Goal: Information Seeking & Learning: Find specific page/section

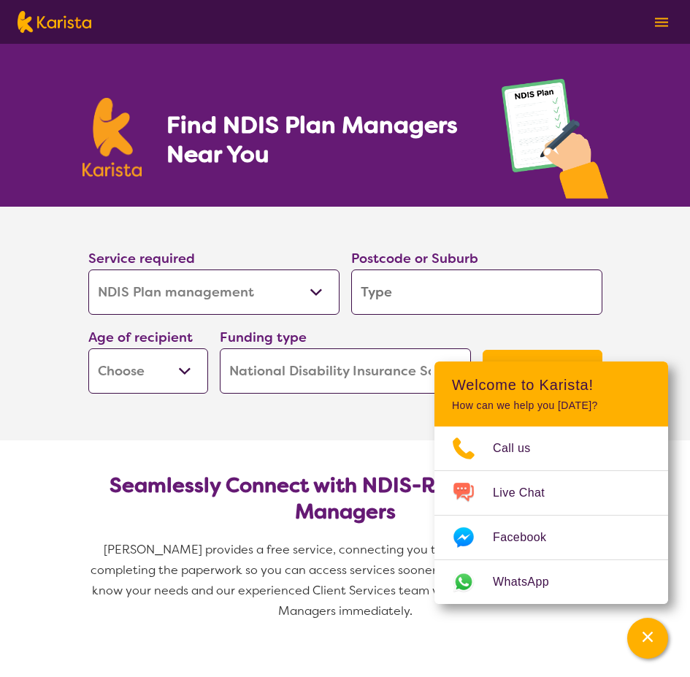
select select "NDIS Plan management"
select select "NDIS"
select select "NDIS Plan management"
select select "NDIS"
click at [141, 515] on h2 "Seamlessly Connect with NDIS-Registered Plan Managers" at bounding box center [345, 498] width 491 height 53
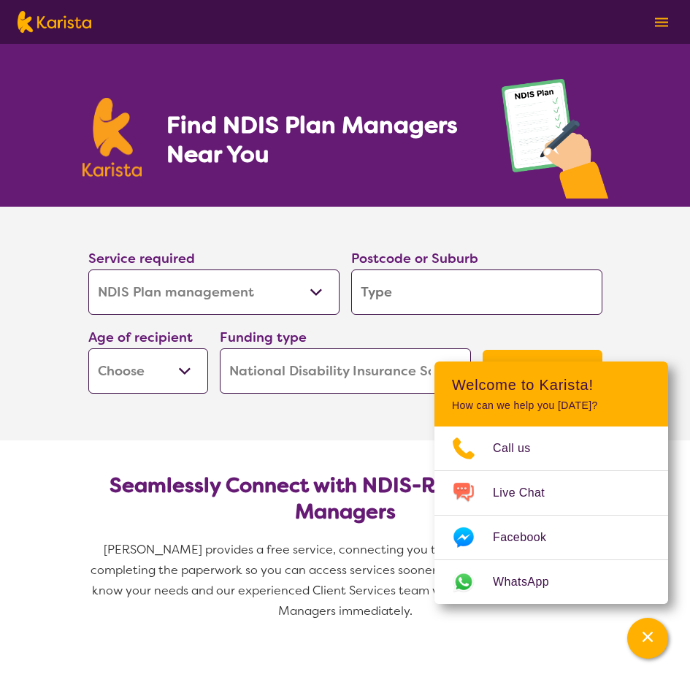
click at [645, 263] on section "Service required Allied Health Assistant Assessment ([MEDICAL_DATA] or [MEDICAL…" at bounding box center [345, 324] width 690 height 234
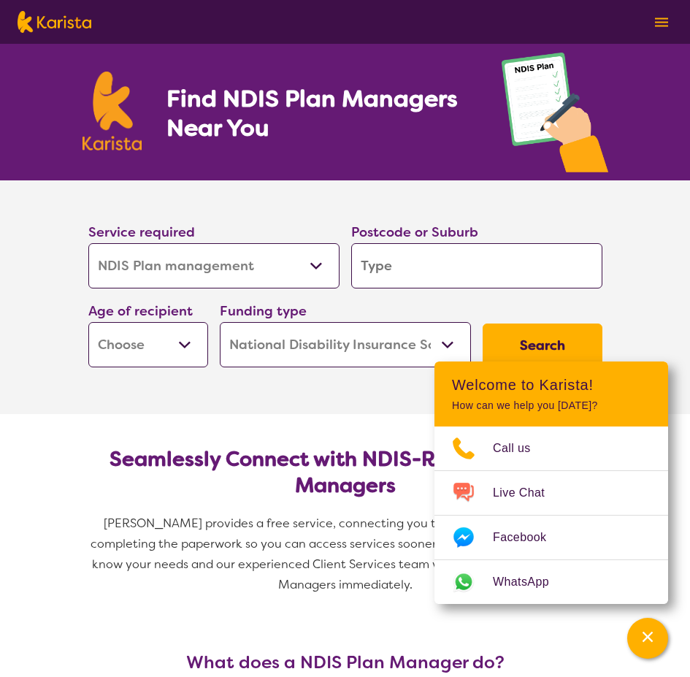
scroll to position [73, 0]
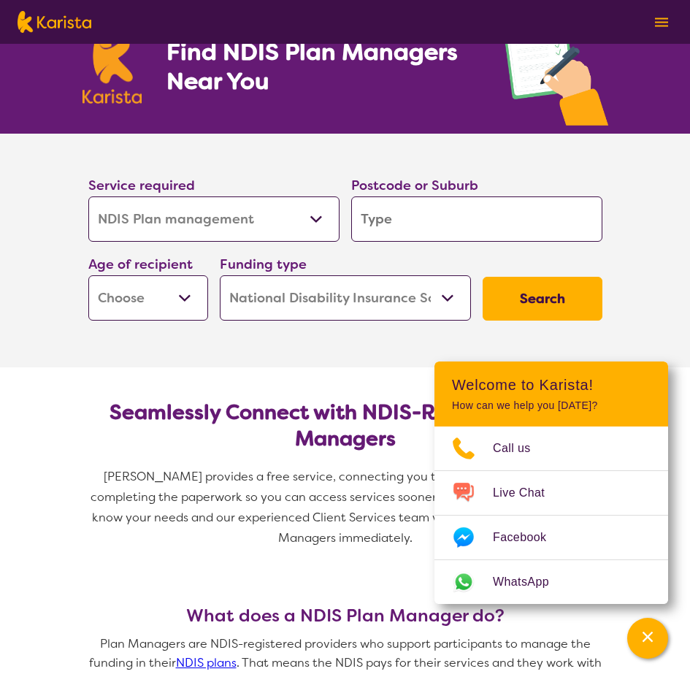
click at [410, 214] on input "search" at bounding box center [476, 218] width 251 height 45
type input "5162"
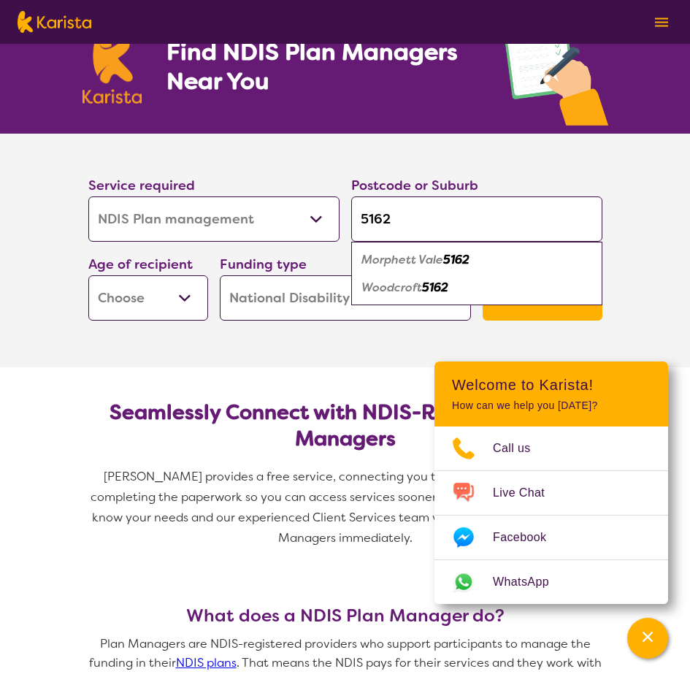
click at [459, 261] on em "5162" at bounding box center [456, 259] width 26 height 15
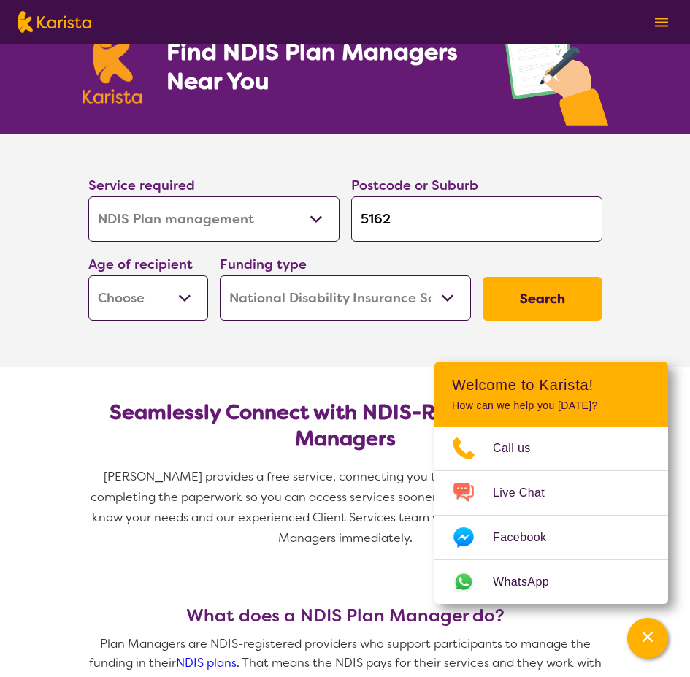
click at [539, 301] on button "Search" at bounding box center [543, 299] width 120 height 44
click at [154, 295] on select "Early Childhood - 0 to 9 Child - 10 to 11 Adolescent - 12 to 17 Adult - 18 to 6…" at bounding box center [148, 297] width 120 height 45
select select "EC"
click at [88, 275] on select "Early Childhood - 0 to 9 Child - 10 to 11 Adolescent - 12 to 17 Adult - 18 to 6…" at bounding box center [148, 297] width 120 height 45
select select "EC"
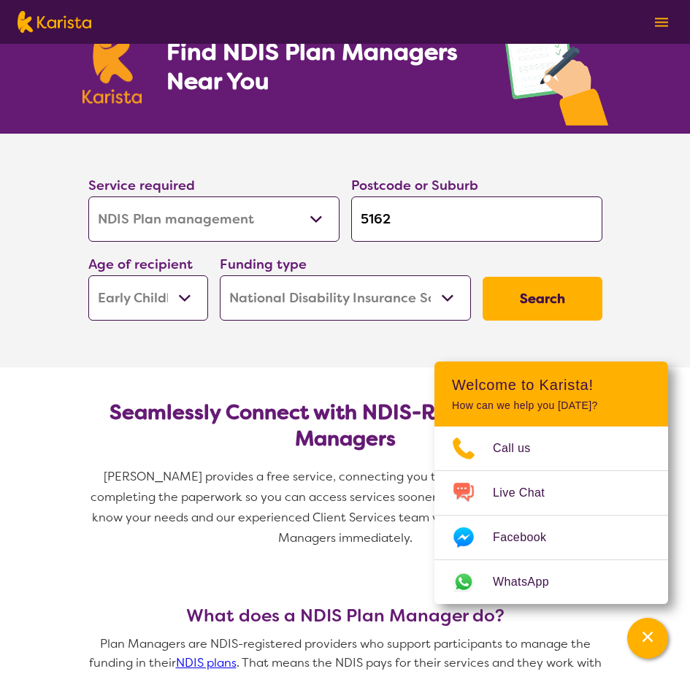
click at [534, 292] on button "Search" at bounding box center [543, 299] width 120 height 44
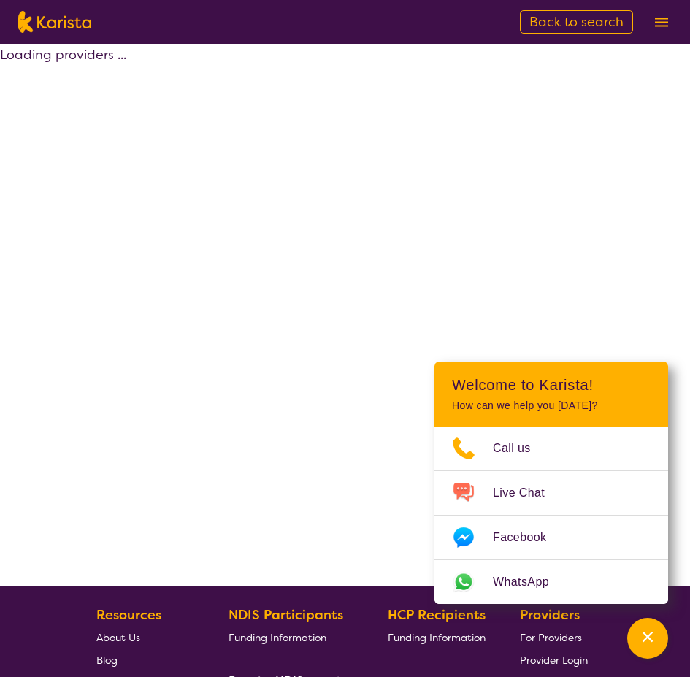
select select "by_score"
